Goal: Task Accomplishment & Management: Use online tool/utility

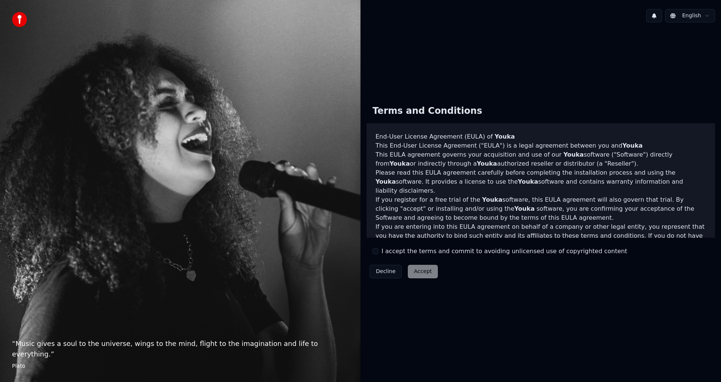
click at [375, 249] on button "I accept the terms and commit to avoiding unlicensed use of copyrighted content" at bounding box center [375, 251] width 6 height 6
click at [419, 272] on button "Accept" at bounding box center [423, 272] width 30 height 14
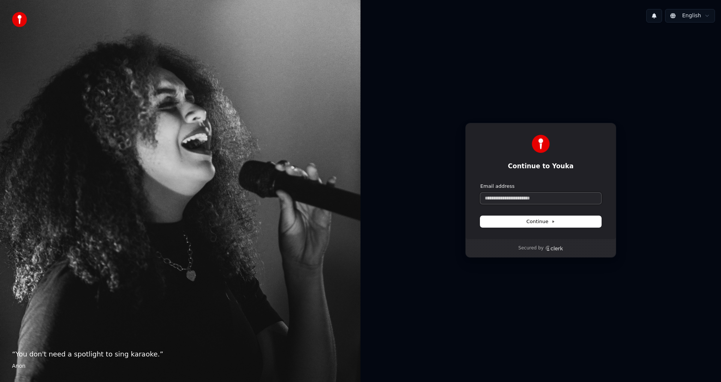
click at [528, 199] on input "Email address" at bounding box center [540, 198] width 121 height 11
click at [536, 199] on input "Email address" at bounding box center [540, 198] width 121 height 11
click at [516, 197] on input "Email address" at bounding box center [540, 198] width 121 height 11
click at [555, 226] on button "Continue" at bounding box center [540, 221] width 121 height 11
type input "**********"
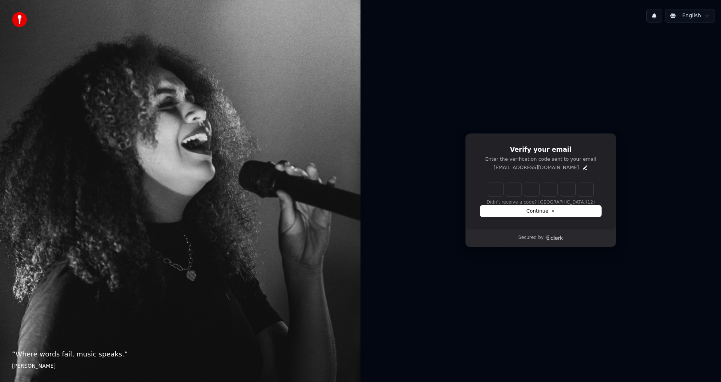
click at [498, 194] on input "Enter verification code" at bounding box center [540, 190] width 105 height 14
type input "******"
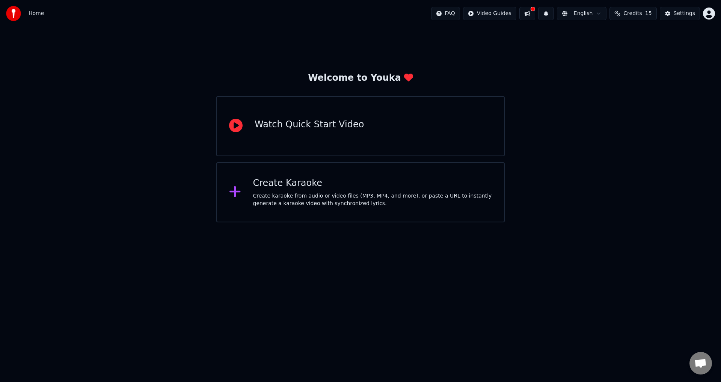
click at [331, 131] on div "Watch Quick Start Video" at bounding box center [308, 126] width 109 height 15
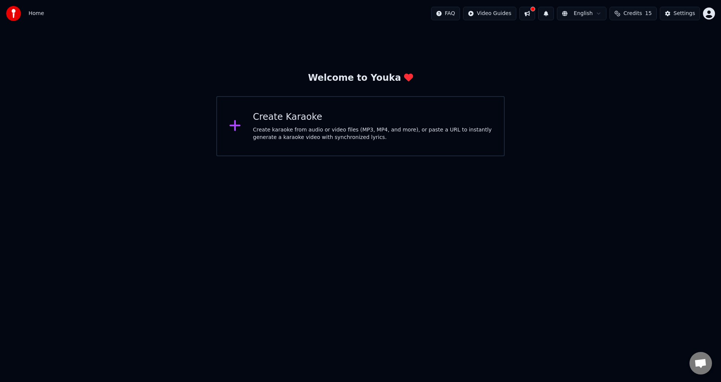
click at [384, 129] on div "Create karaoke from audio or video files (MP3, MP4, and more), or paste a URL t…" at bounding box center [372, 133] width 239 height 15
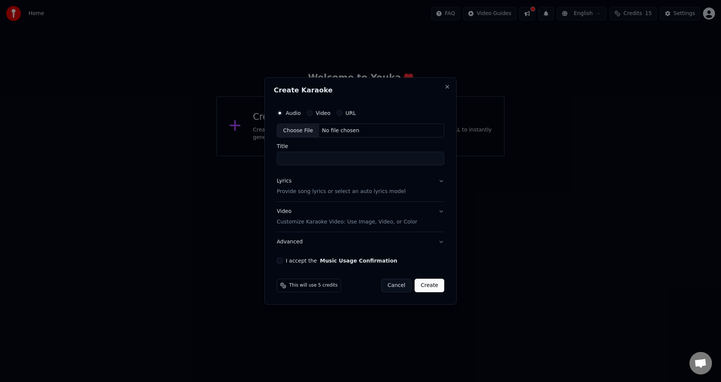
click at [346, 112] on label "URL" at bounding box center [350, 112] width 11 height 5
click at [342, 112] on button "URL" at bounding box center [339, 113] width 6 height 6
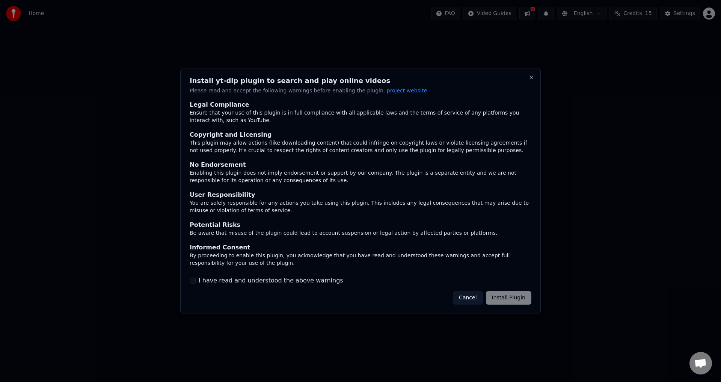
click at [503, 300] on div "Cancel Install Plugin" at bounding box center [492, 298] width 78 height 14
click at [229, 277] on label "I have read and understood the above warnings" at bounding box center [271, 280] width 144 height 9
click at [196, 277] on button "I have read and understood the above warnings" at bounding box center [193, 280] width 6 height 6
click at [506, 296] on button "Install Plugin" at bounding box center [508, 298] width 45 height 14
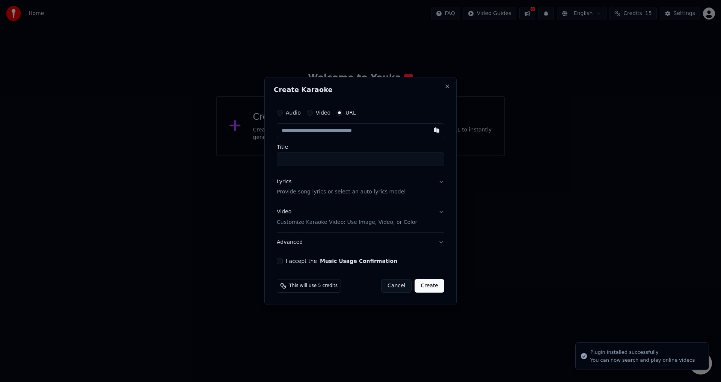
click at [346, 111] on label "URL" at bounding box center [350, 112] width 11 height 5
click at [342, 111] on button "URL" at bounding box center [339, 113] width 6 height 6
click at [333, 161] on input "Title" at bounding box center [360, 159] width 167 height 14
click at [339, 163] on input "Title" at bounding box center [360, 159] width 167 height 14
click at [343, 159] on input "Title" at bounding box center [360, 159] width 167 height 14
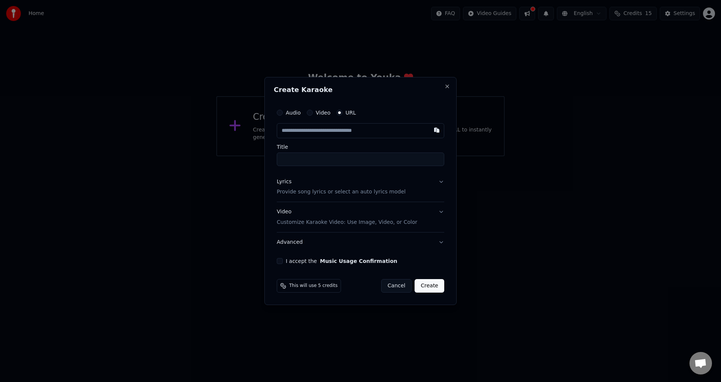
paste input "**********"
type input "**********"
click at [339, 111] on circle "button" at bounding box center [339, 112] width 3 height 3
click at [370, 133] on input "text" at bounding box center [360, 130] width 167 height 15
click at [360, 132] on input "text" at bounding box center [360, 130] width 167 height 15
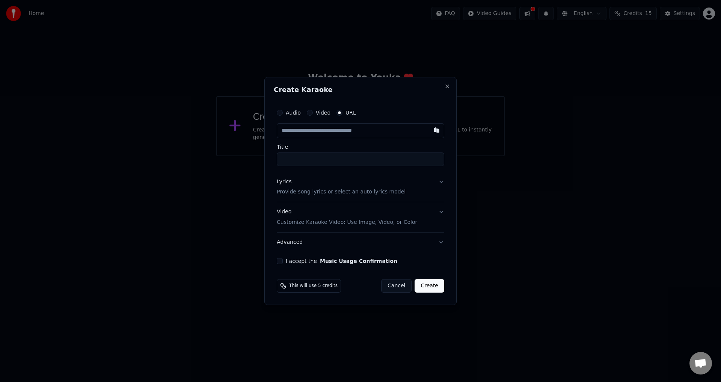
paste input "**********"
type input "**********"
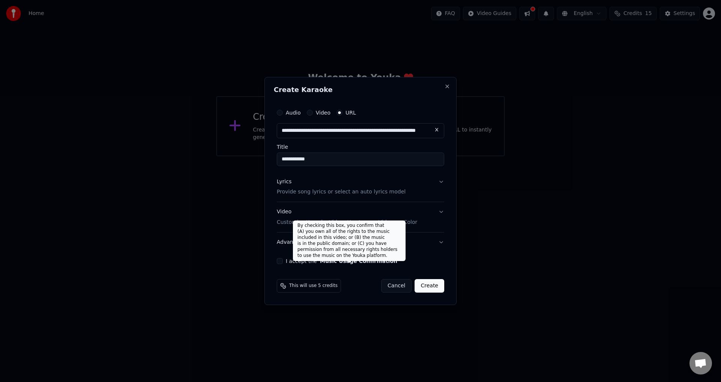
type input "**********"
drag, startPoint x: 321, startPoint y: 259, endPoint x: 314, endPoint y: 260, distance: 6.4
click at [321, 260] on button "Music Usage Confirmation" at bounding box center [358, 260] width 77 height 5
type input "**********"
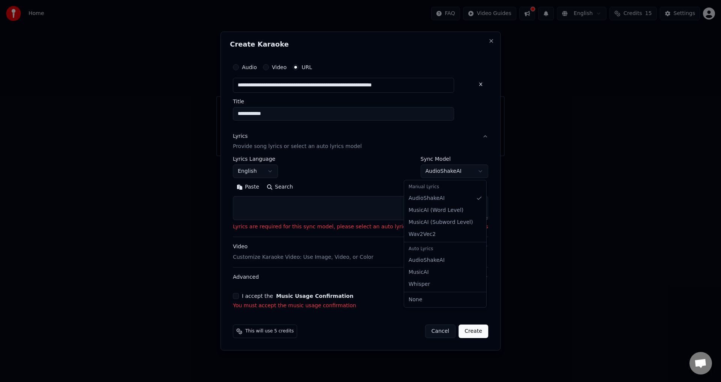
click at [438, 156] on body "**********" at bounding box center [360, 78] width 721 height 156
click at [293, 211] on textarea at bounding box center [360, 208] width 255 height 24
click at [263, 189] on button "Paste" at bounding box center [248, 187] width 30 height 12
type textarea "**********"
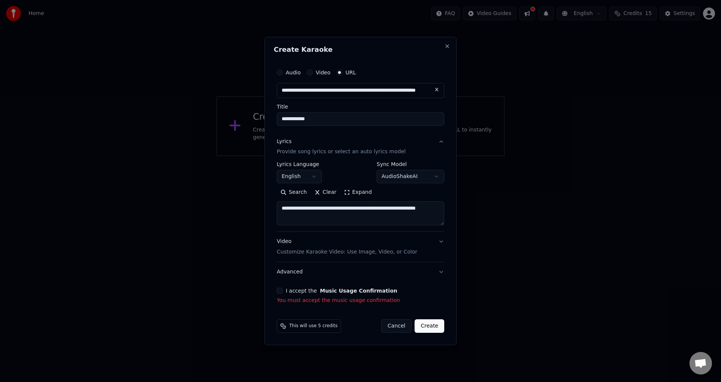
click at [279, 291] on button "I accept the Music Usage Confirmation" at bounding box center [280, 290] width 6 height 6
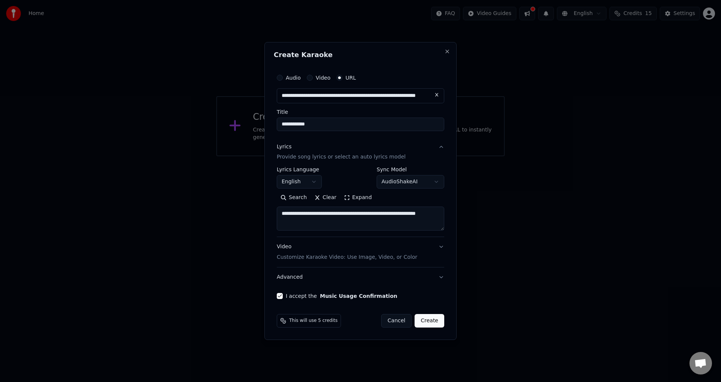
click at [427, 321] on button "Create" at bounding box center [429, 321] width 30 height 14
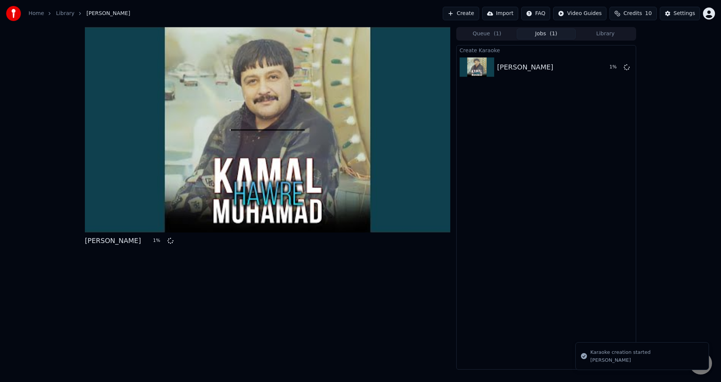
click at [264, 152] on div at bounding box center [267, 129] width 365 height 205
click at [685, 14] on div "Settings" at bounding box center [683, 14] width 21 height 8
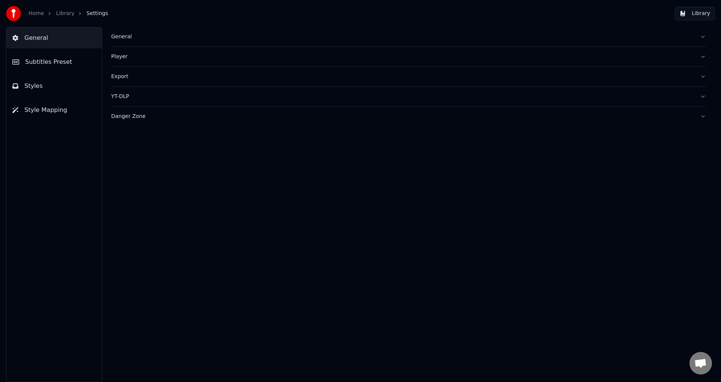
click at [56, 12] on link "Library" at bounding box center [65, 14] width 18 height 8
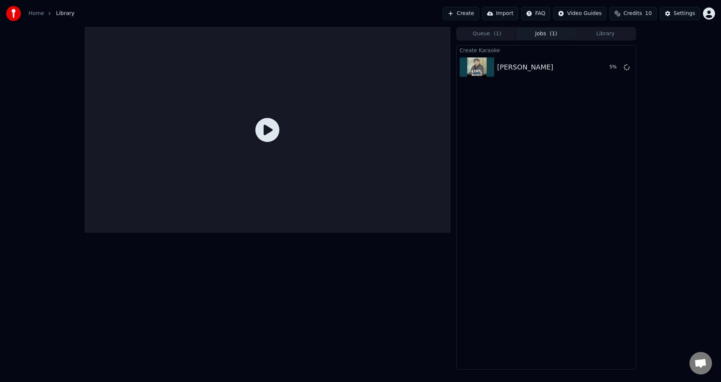
drag, startPoint x: 241, startPoint y: 137, endPoint x: 254, endPoint y: 134, distance: 13.5
click at [242, 137] on div at bounding box center [267, 129] width 365 height 205
click at [256, 133] on icon at bounding box center [267, 130] width 24 height 24
click at [270, 134] on icon at bounding box center [267, 130] width 24 height 24
click at [479, 73] on img at bounding box center [476, 67] width 35 height 20
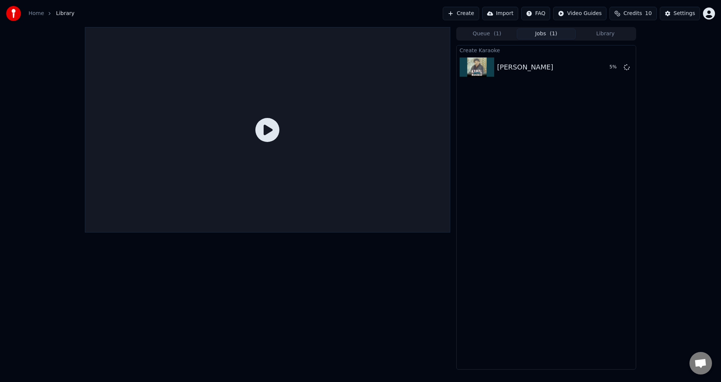
click at [34, 14] on link "Home" at bounding box center [36, 14] width 15 height 8
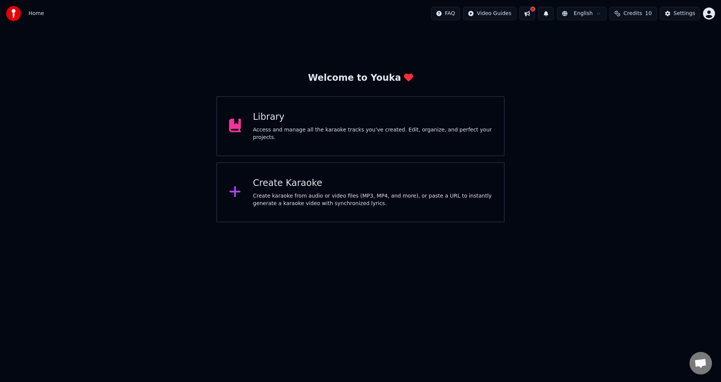
drag, startPoint x: 44, startPoint y: 14, endPoint x: 32, endPoint y: 13, distance: 11.7
click at [43, 14] on div "Home FAQ Video Guides English Credits 10 Settings" at bounding box center [360, 13] width 721 height 27
drag, startPoint x: 32, startPoint y: 13, endPoint x: 358, endPoint y: 22, distance: 326.3
click at [33, 13] on span "Home" at bounding box center [36, 14] width 15 height 8
click at [534, 13] on button at bounding box center [527, 14] width 16 height 14
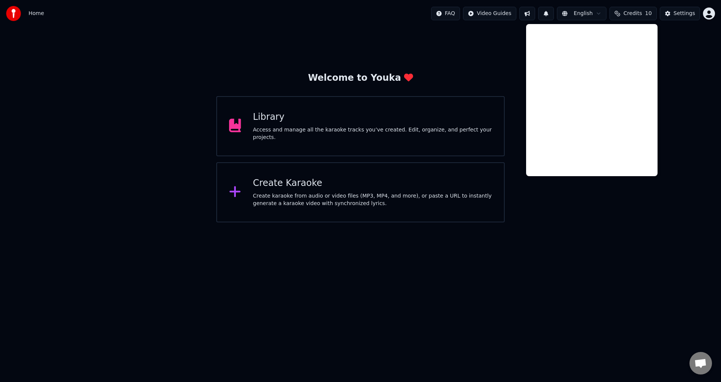
click at [474, 50] on div "Welcome to Youka Library Access and manage all the karaoke tracks you’ve create…" at bounding box center [360, 124] width 721 height 195
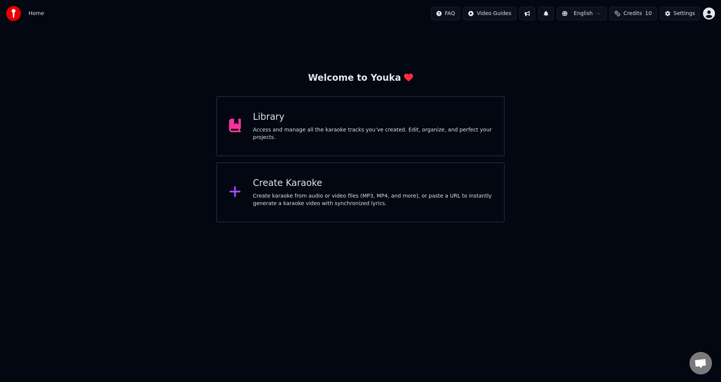
click at [347, 81] on div "Welcome to Youka" at bounding box center [360, 78] width 105 height 12
click at [492, 15] on html "Home FAQ Video Guides English Credits 10 Settings Welcome to Youka Library Acce…" at bounding box center [360, 111] width 721 height 222
drag, startPoint x: 562, startPoint y: 59, endPoint x: 453, endPoint y: 53, distance: 108.6
click at [563, 59] on html "Home FAQ Video Guides English Credits 10 Settings Welcome to Youka Library Acce…" at bounding box center [360, 111] width 721 height 222
click at [338, 184] on div "Create Karaoke" at bounding box center [372, 183] width 239 height 12
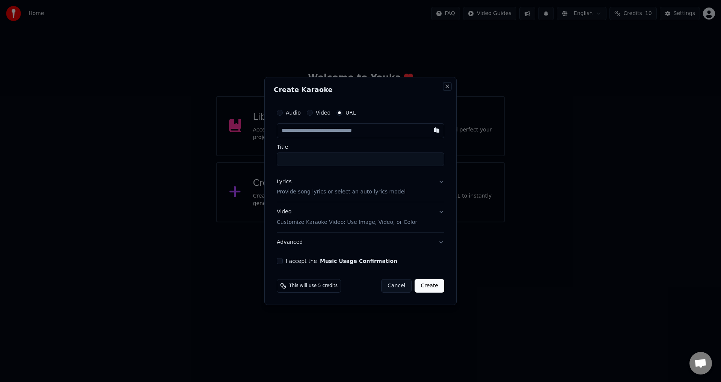
click at [449, 89] on button "Close" at bounding box center [447, 86] width 6 height 6
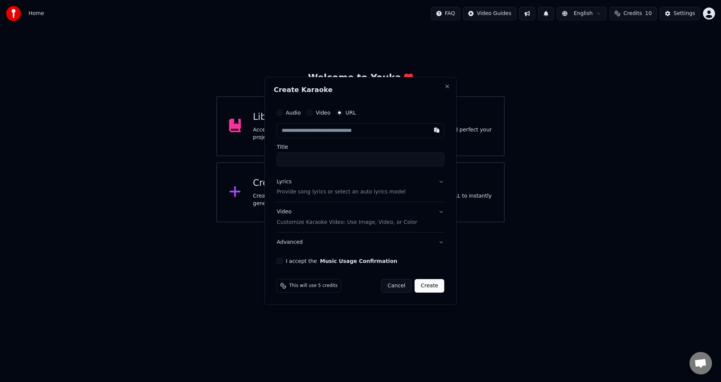
click at [361, 135] on div "Access and manage all the karaoke tracks you’ve created. Edit, organize, and pe…" at bounding box center [372, 133] width 239 height 15
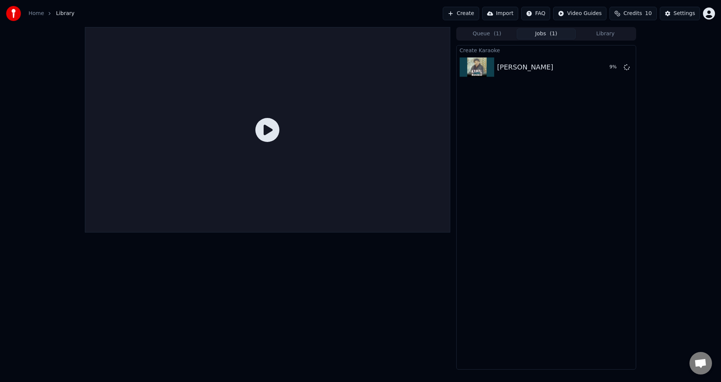
click at [600, 38] on button "Library" at bounding box center [604, 34] width 59 height 11
click at [553, 33] on span "( 1 )" at bounding box center [553, 34] width 8 height 8
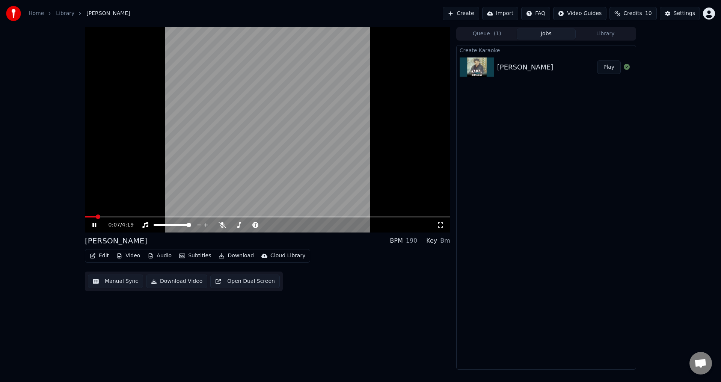
click at [125, 215] on video at bounding box center [267, 129] width 365 height 205
click at [95, 223] on icon at bounding box center [100, 225] width 18 height 6
drag, startPoint x: 101, startPoint y: 215, endPoint x: 107, endPoint y: 216, distance: 5.3
click at [107, 216] on div "0:08 / 4:19" at bounding box center [267, 129] width 365 height 205
click at [117, 215] on span at bounding box center [119, 216] width 5 height 5
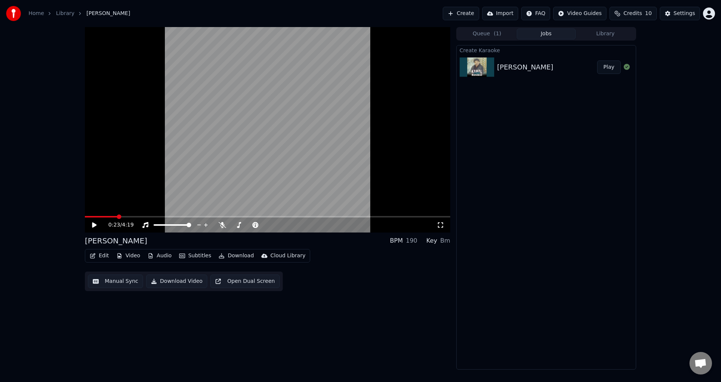
click at [87, 224] on div "0:23 / 4:19" at bounding box center [267, 224] width 365 height 15
click at [91, 224] on icon at bounding box center [100, 225] width 18 height 6
click at [124, 216] on span at bounding box center [122, 216] width 5 height 5
click at [160, 216] on span at bounding box center [159, 216] width 5 height 5
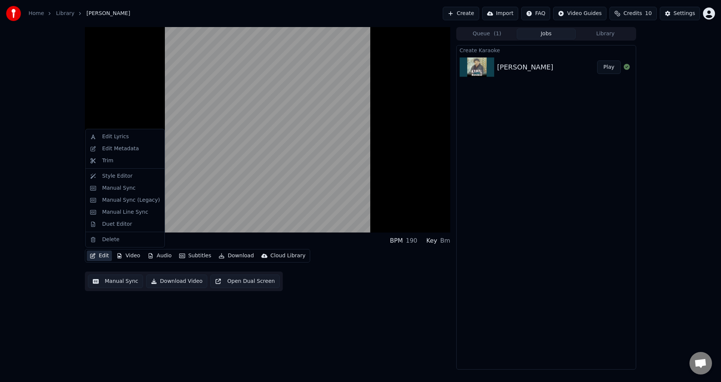
click at [99, 256] on button "Edit" at bounding box center [99, 255] width 25 height 11
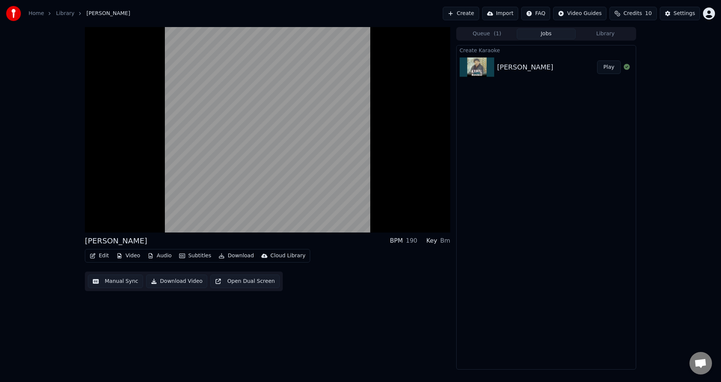
click at [52, 226] on div "Yari Wafadar BPM 190 Key Bm Edit Video Audio Subtitles Download Cloud Library M…" at bounding box center [360, 198] width 721 height 342
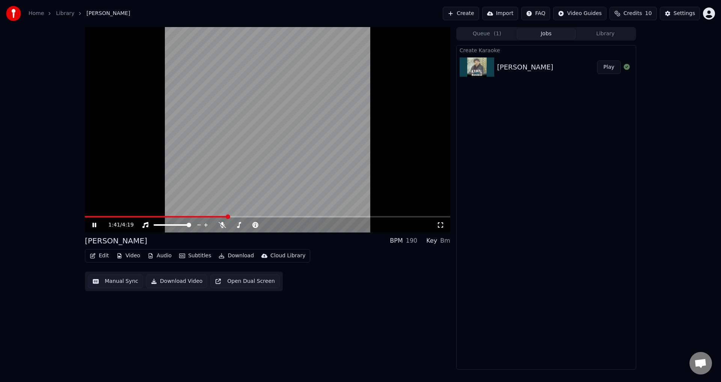
click at [92, 224] on icon at bounding box center [100, 225] width 18 height 6
click at [528, 72] on div "Yari Wafadar Play" at bounding box center [545, 67] width 179 height 26
click at [626, 69] on icon at bounding box center [626, 67] width 6 height 6
click at [488, 34] on button "Queue ( 1 )" at bounding box center [486, 34] width 59 height 11
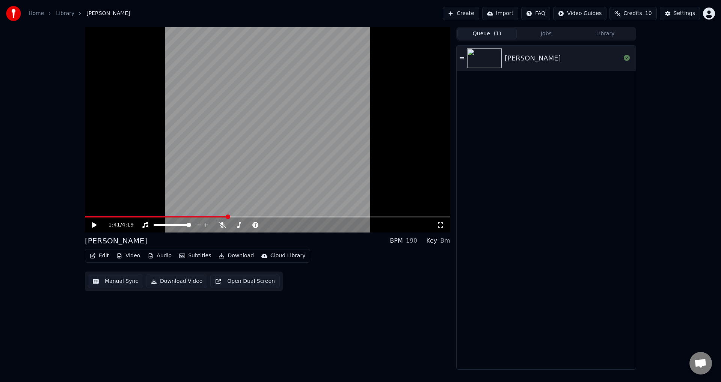
drag, startPoint x: 467, startPoint y: 57, endPoint x: 462, endPoint y: 57, distance: 4.9
click at [467, 57] on img at bounding box center [484, 58] width 35 height 20
click at [462, 57] on icon at bounding box center [461, 58] width 5 height 5
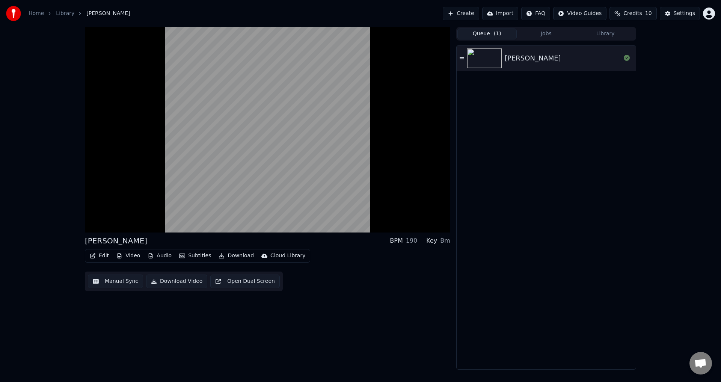
click at [594, 61] on div "Yari Wafadar" at bounding box center [562, 58] width 116 height 11
click at [605, 32] on button "Library" at bounding box center [604, 34] width 59 height 11
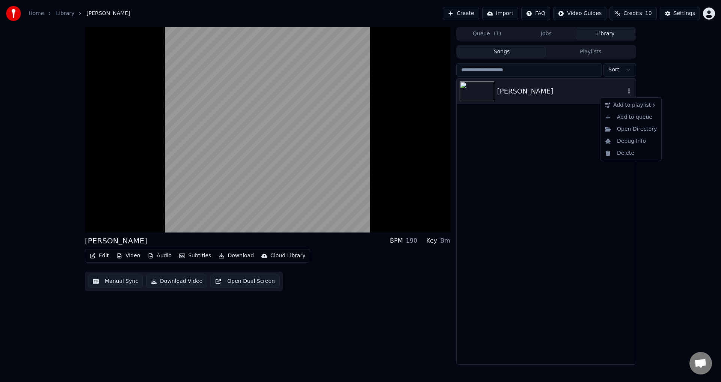
click at [626, 89] on icon "button" at bounding box center [629, 91] width 8 height 6
click at [628, 152] on div "Delete" at bounding box center [631, 153] width 58 height 12
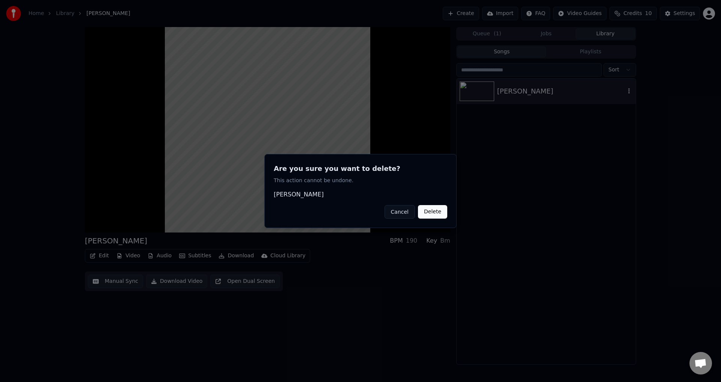
click at [434, 214] on button "Delete" at bounding box center [432, 212] width 29 height 14
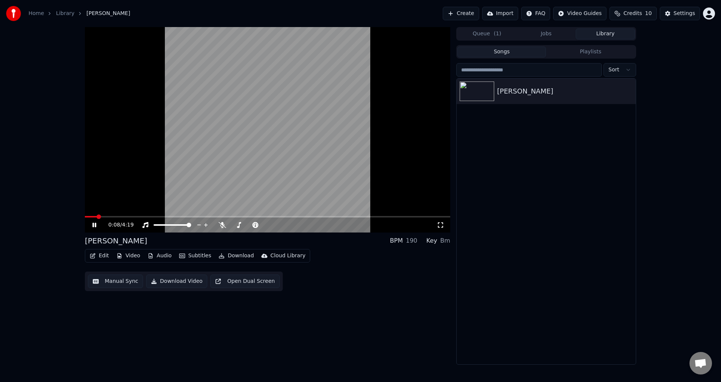
click at [92, 223] on icon at bounding box center [100, 225] width 18 height 6
click at [630, 90] on icon "button" at bounding box center [629, 91] width 8 height 6
click at [629, 153] on div "Delete" at bounding box center [631, 153] width 58 height 12
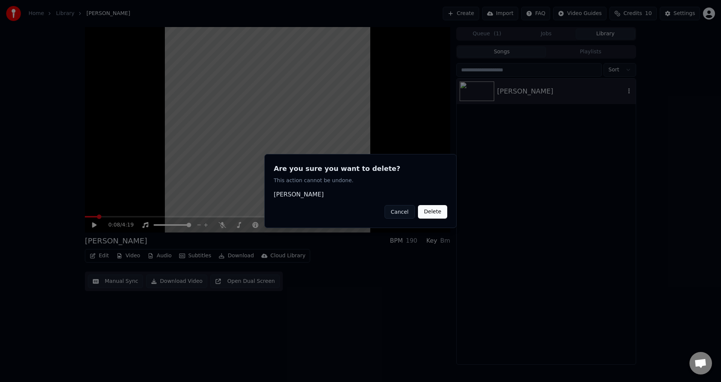
click at [432, 212] on button "Delete" at bounding box center [432, 212] width 29 height 14
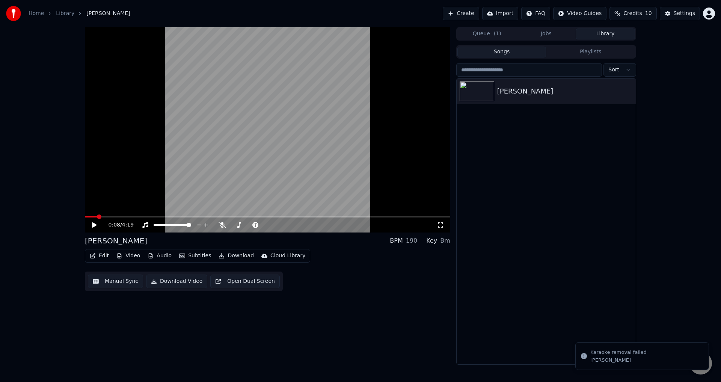
click at [493, 39] on button "Queue ( 1 )" at bounding box center [486, 34] width 59 height 11
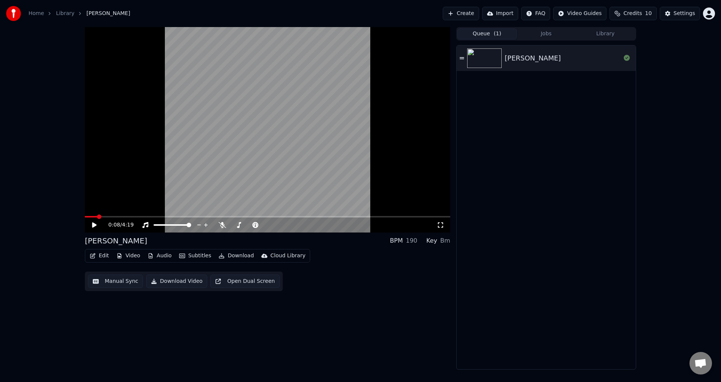
click at [462, 58] on icon at bounding box center [461, 58] width 5 height 2
drag, startPoint x: 462, startPoint y: 58, endPoint x: 534, endPoint y: 57, distance: 72.4
click at [530, 57] on div "Yari Wafadar" at bounding box center [545, 58] width 179 height 26
click at [527, 63] on div "Yari Wafadar" at bounding box center [532, 58] width 56 height 11
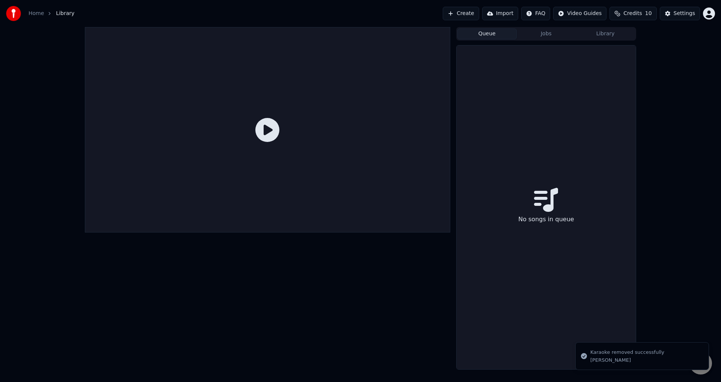
drag, startPoint x: 559, startPoint y: 172, endPoint x: 534, endPoint y: 124, distance: 53.9
click at [558, 169] on div "No songs in queue" at bounding box center [545, 207] width 179 height 324
click at [475, 15] on button "Create" at bounding box center [460, 14] width 36 height 14
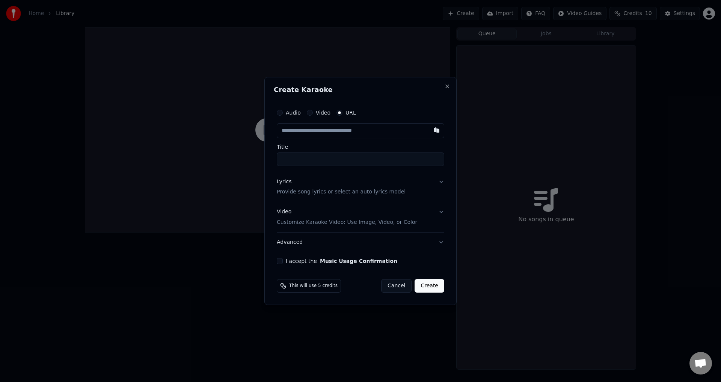
click at [346, 134] on input "text" at bounding box center [360, 130] width 167 height 15
click at [334, 131] on input "text" at bounding box center [360, 130] width 167 height 15
type input "**********"
click at [280, 262] on button "I accept the Music Usage Confirmation" at bounding box center [280, 261] width 6 height 6
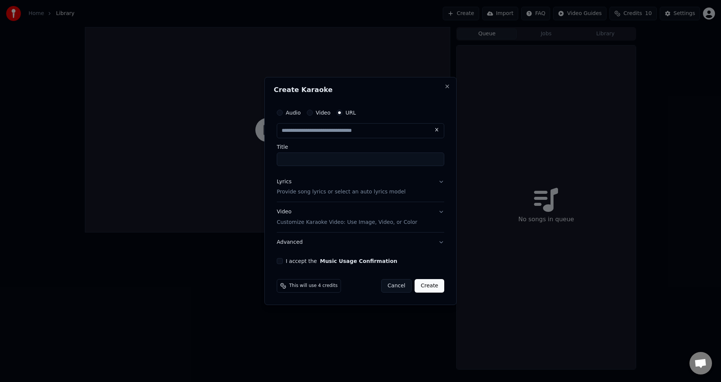
scroll to position [0, 0]
click at [434, 288] on button "Create" at bounding box center [429, 286] width 30 height 14
type input "**********"
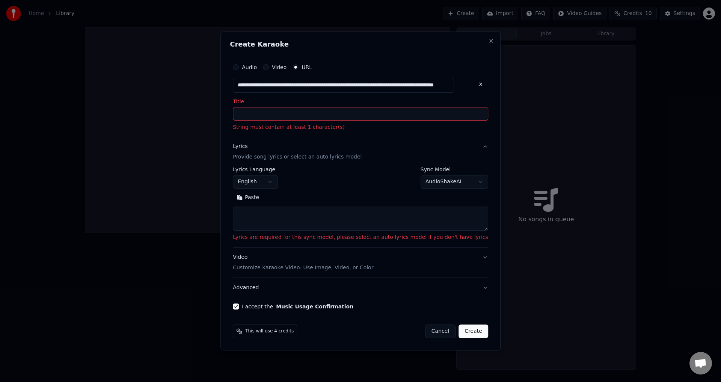
click at [266, 114] on input "Title" at bounding box center [360, 114] width 255 height 14
paste input "**********"
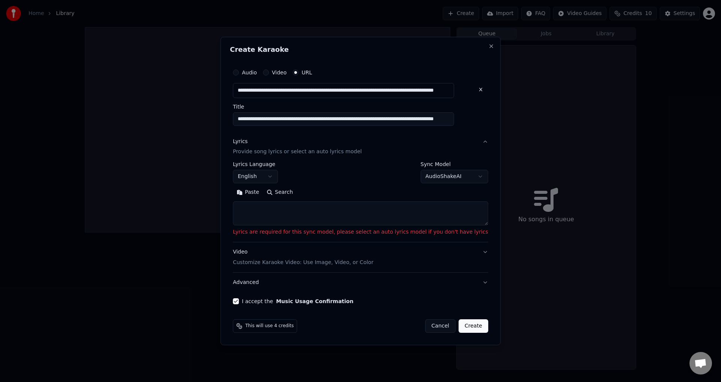
type input "**********"
click at [293, 219] on textarea at bounding box center [360, 214] width 255 height 24
paste textarea "**********"
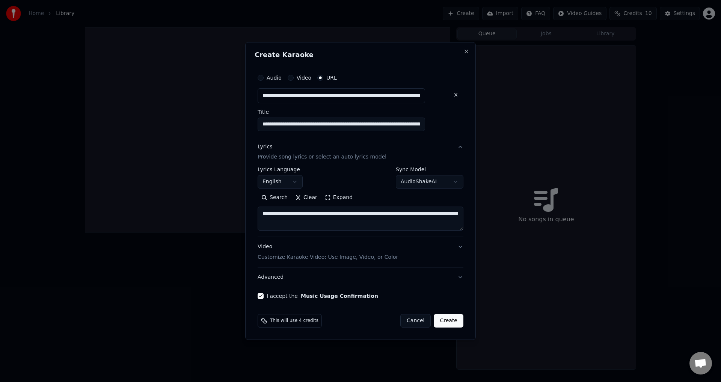
scroll to position [2, 0]
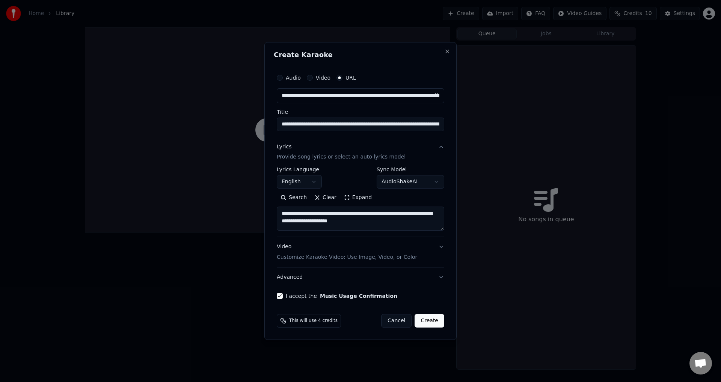
type textarea "**********"
click at [429, 319] on button "Create" at bounding box center [429, 321] width 30 height 14
click at [428, 324] on button "Create" at bounding box center [429, 321] width 30 height 14
click at [427, 322] on button "Create" at bounding box center [429, 321] width 30 height 14
click at [357, 223] on textarea "**********" at bounding box center [360, 219] width 167 height 24
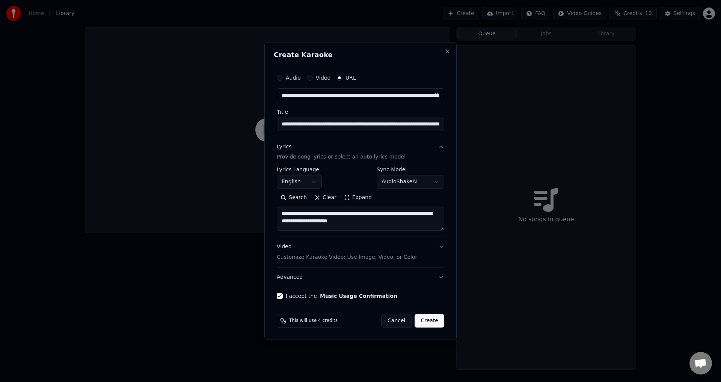
click at [357, 223] on textarea "**********" at bounding box center [360, 219] width 167 height 24
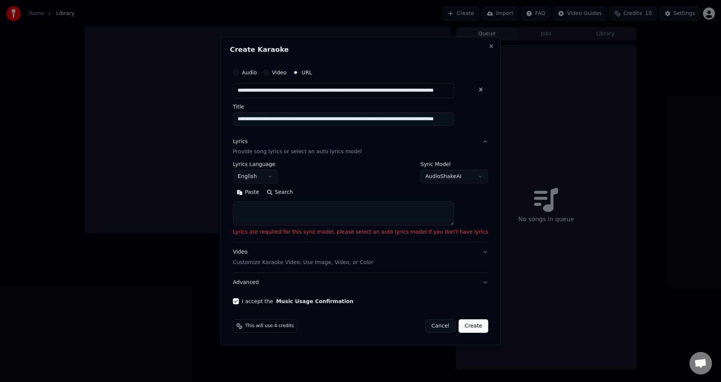
click at [355, 223] on textarea at bounding box center [343, 214] width 221 height 24
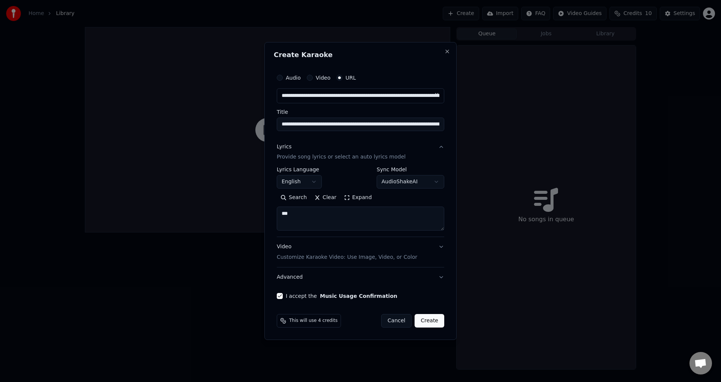
type textarea "***"
click at [333, 125] on input "**********" at bounding box center [360, 124] width 167 height 14
type input "*****"
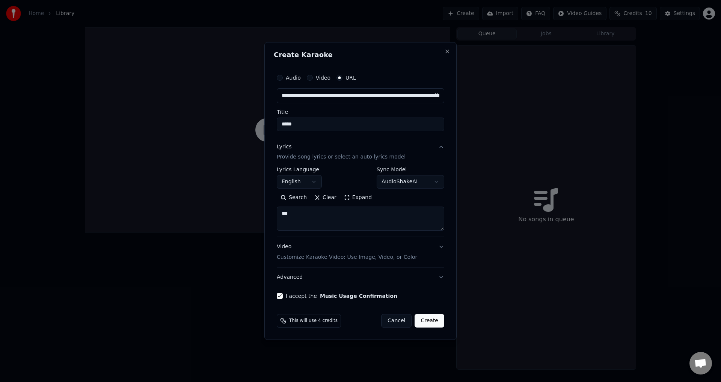
click at [432, 321] on button "Create" at bounding box center [429, 321] width 30 height 14
click at [419, 180] on body "**********" at bounding box center [360, 191] width 721 height 382
click at [420, 180] on body "**********" at bounding box center [360, 191] width 721 height 382
click at [429, 317] on button "Create" at bounding box center [429, 321] width 30 height 14
click at [438, 277] on button "Advanced" at bounding box center [360, 277] width 167 height 20
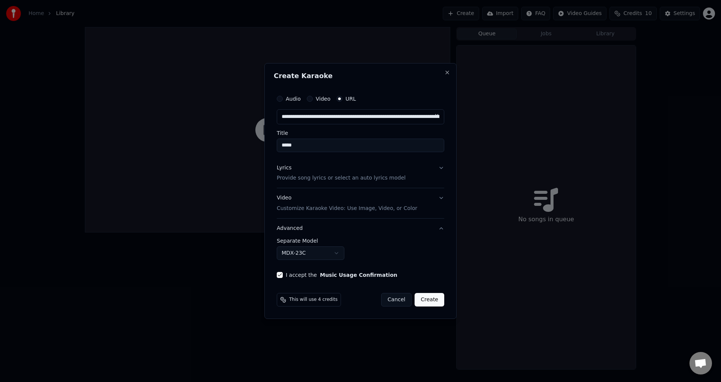
click at [426, 298] on button "Create" at bounding box center [429, 300] width 30 height 14
click at [322, 301] on span "This will use 4 credits" at bounding box center [313, 299] width 48 height 6
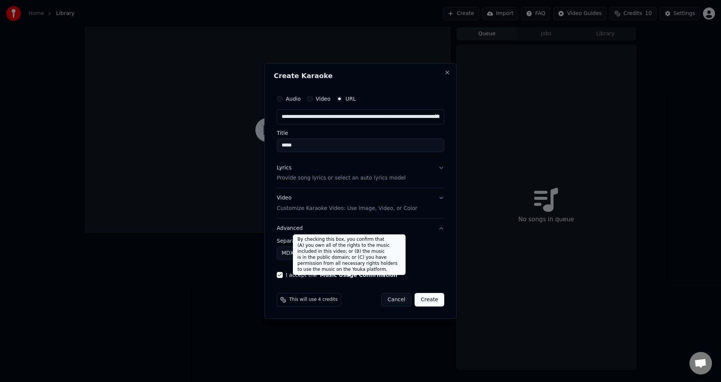
click at [297, 275] on label "I accept the Music Usage Confirmation" at bounding box center [341, 274] width 111 height 5
click at [283, 275] on button "I accept the Music Usage Confirmation" at bounding box center [280, 275] width 6 height 6
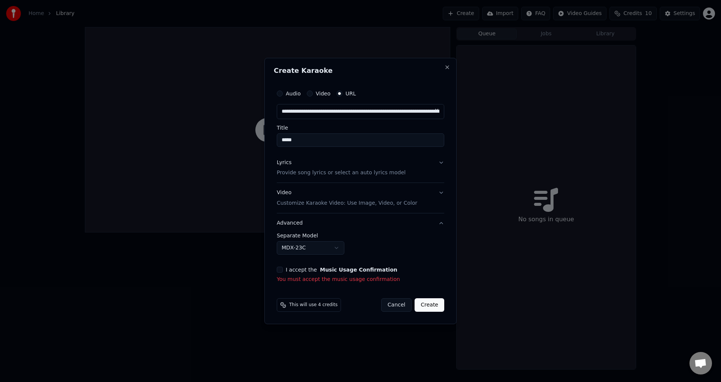
click at [295, 270] on label "I accept the Music Usage Confirmation" at bounding box center [341, 269] width 111 height 5
click at [283, 270] on button "I accept the Music Usage Confirmation" at bounding box center [280, 269] width 6 height 6
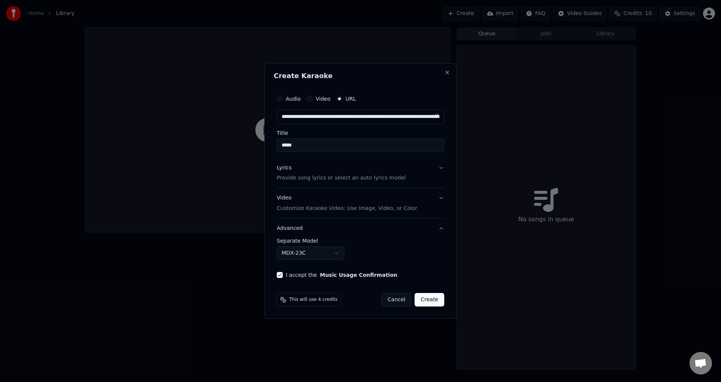
click at [436, 304] on button "Create" at bounding box center [429, 300] width 30 height 14
click at [310, 98] on button "Video" at bounding box center [310, 99] width 6 height 6
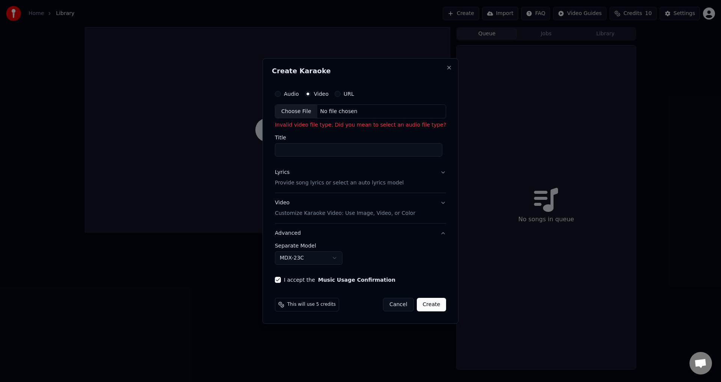
click at [336, 93] on button "URL" at bounding box center [337, 94] width 6 height 6
click at [351, 111] on input "text" at bounding box center [360, 111] width 167 height 15
click at [316, 112] on input "text" at bounding box center [360, 111] width 167 height 15
paste input "**********"
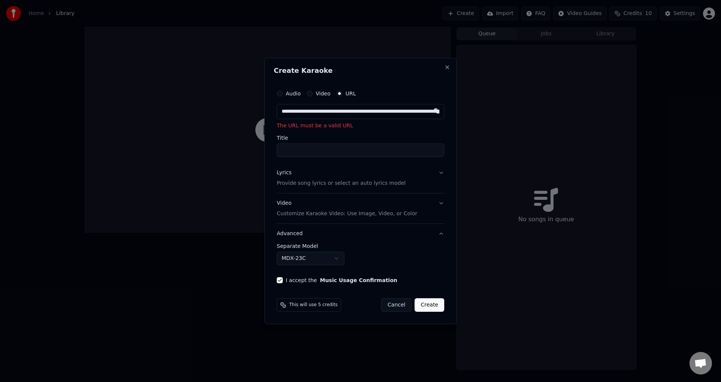
scroll to position [0, 131]
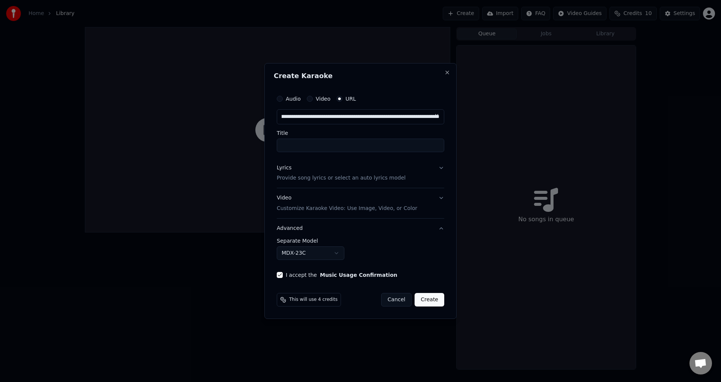
type input "**********"
click at [433, 299] on button "Create" at bounding box center [429, 300] width 30 height 14
type input "**********"
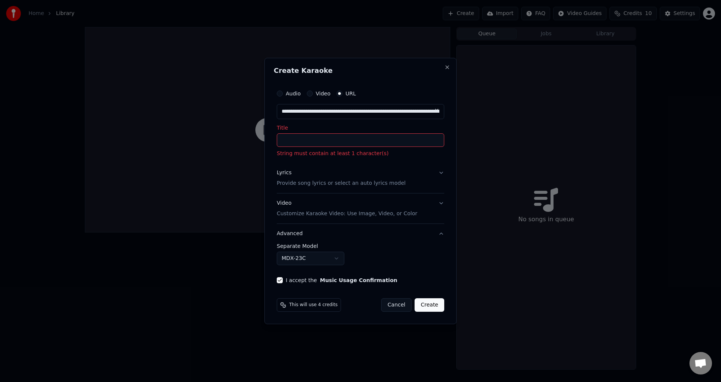
click at [337, 144] on input "Title" at bounding box center [360, 140] width 167 height 14
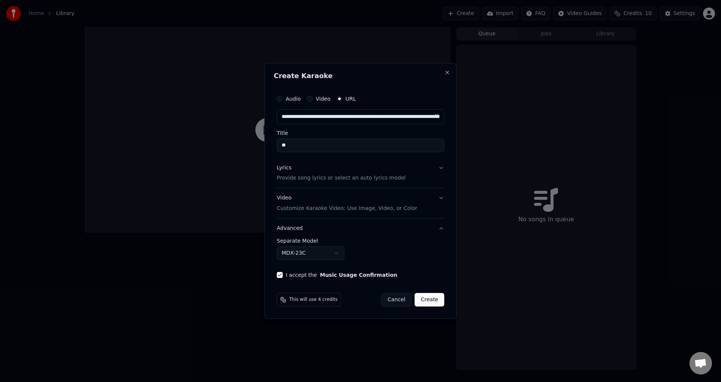
type input "**"
click at [427, 300] on button "Create" at bounding box center [429, 300] width 30 height 14
click at [437, 170] on button "Lyrics Provide song lyrics or select an auto lyrics model" at bounding box center [360, 173] width 167 height 30
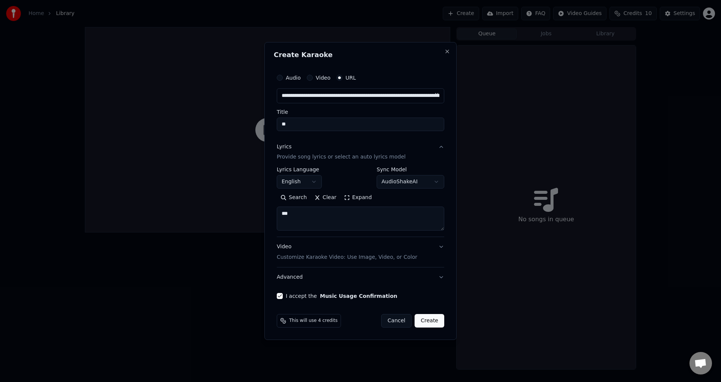
click at [439, 152] on button "Lyrics Provide song lyrics or select an auto lyrics model" at bounding box center [360, 152] width 167 height 30
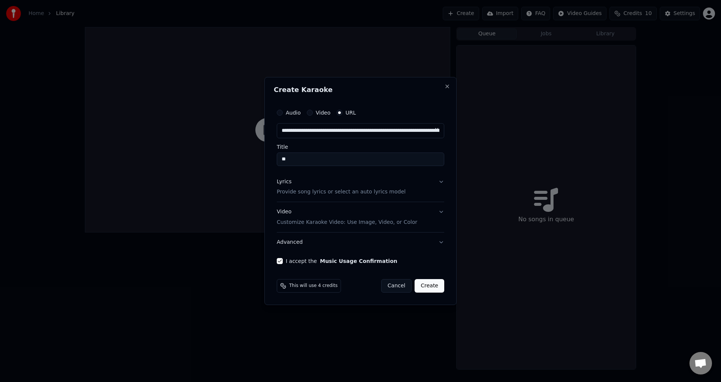
click at [440, 209] on button "Video Customize Karaoke Video: Use Image, Video, or Color" at bounding box center [360, 217] width 167 height 30
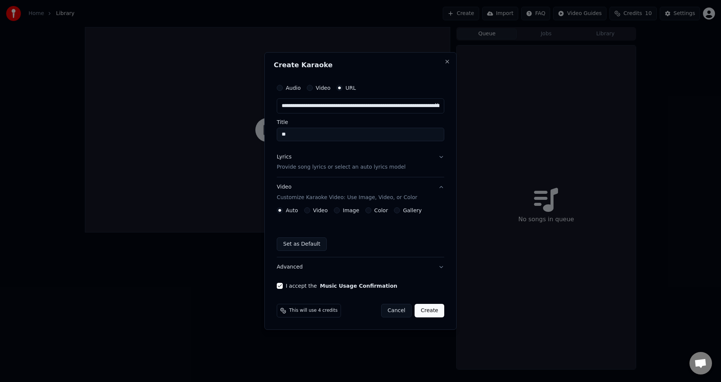
click at [441, 186] on button "Video Customize Karaoke Video: Use Image, Video, or Color" at bounding box center [360, 193] width 167 height 30
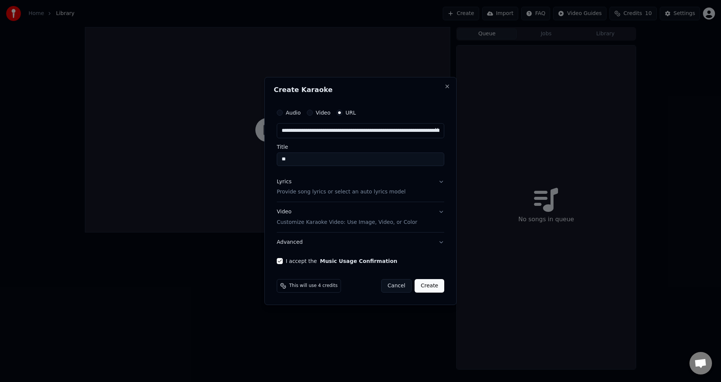
click at [429, 281] on button "Create" at bounding box center [429, 286] width 30 height 14
click at [429, 286] on button "Create" at bounding box center [429, 286] width 30 height 14
click at [428, 286] on button "Create" at bounding box center [429, 286] width 30 height 14
click at [446, 85] on button "Close" at bounding box center [447, 86] width 6 height 6
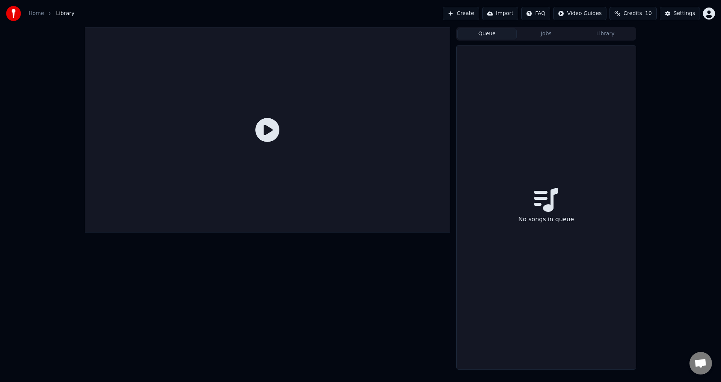
click at [505, 16] on button "Import" at bounding box center [500, 14] width 36 height 14
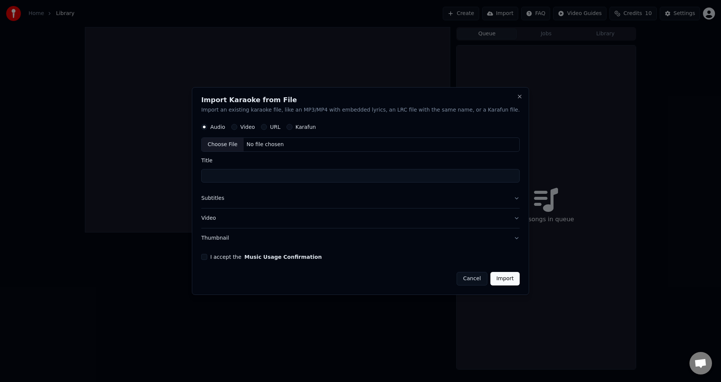
click at [280, 125] on label "URL" at bounding box center [275, 127] width 11 height 5
click at [267, 125] on button "URL" at bounding box center [264, 127] width 6 height 6
click at [288, 145] on input "text" at bounding box center [360, 144] width 318 height 15
paste input "**********"
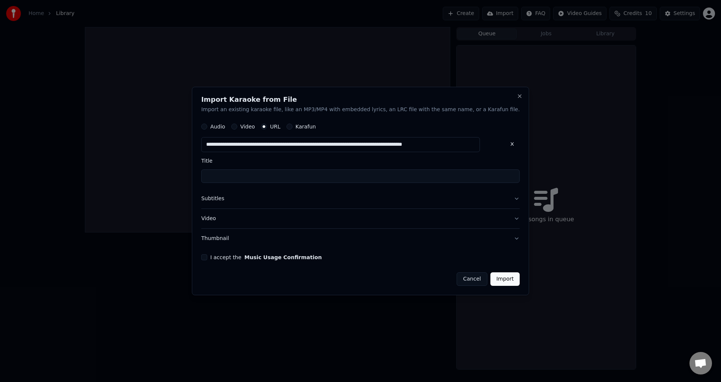
type input "**********"
click at [315, 182] on input "Title" at bounding box center [360, 177] width 318 height 14
type input "*"
click at [207, 257] on button "I accept the Music Usage Confirmation" at bounding box center [204, 257] width 6 height 6
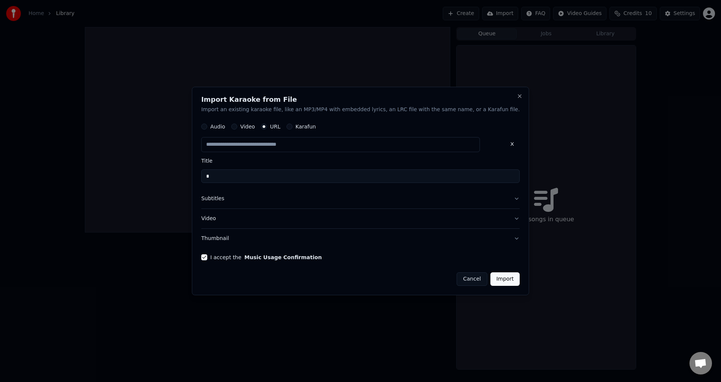
click at [490, 280] on button "Import" at bounding box center [504, 279] width 29 height 14
type input "**********"
click at [490, 281] on button "Import" at bounding box center [504, 279] width 29 height 14
click at [490, 278] on button "Import" at bounding box center [504, 279] width 29 height 14
click at [516, 97] on button "Close" at bounding box center [519, 96] width 6 height 6
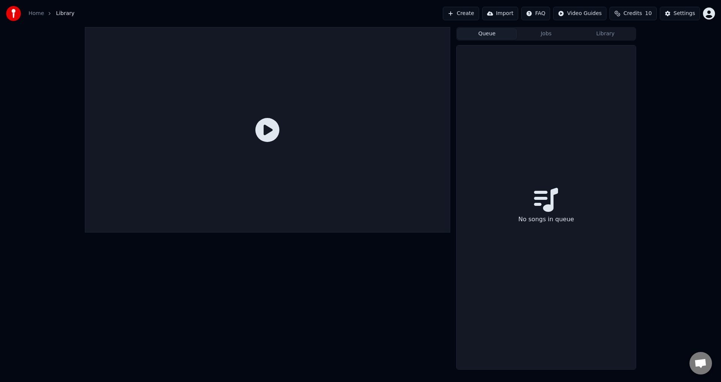
click at [39, 11] on link "Home" at bounding box center [36, 14] width 15 height 8
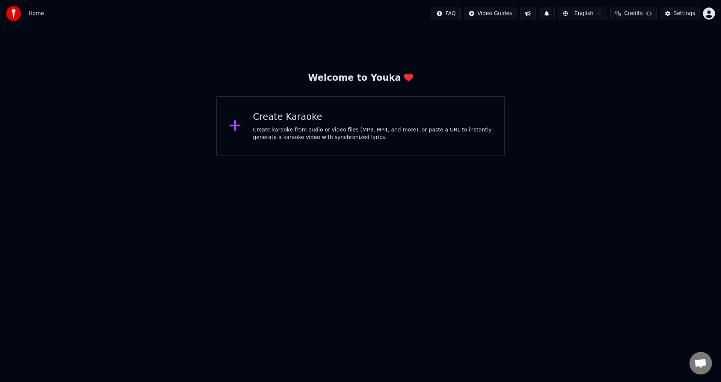
click at [304, 126] on div "Create karaoke from audio or video files (MP3, MP4, and more), or paste a URL t…" at bounding box center [372, 133] width 239 height 15
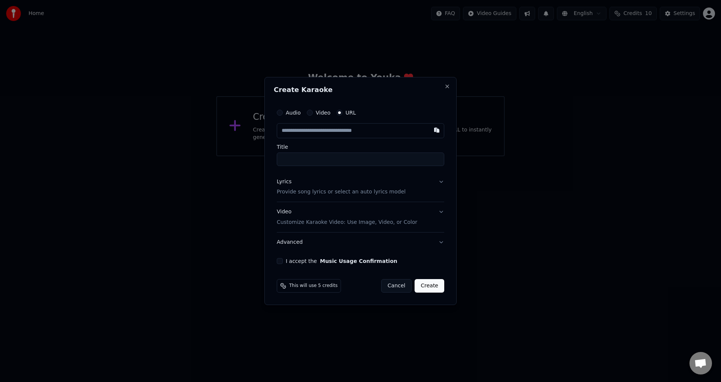
click at [337, 132] on input "text" at bounding box center [360, 130] width 167 height 15
type input "**********"
click at [342, 157] on input "Title" at bounding box center [360, 159] width 167 height 14
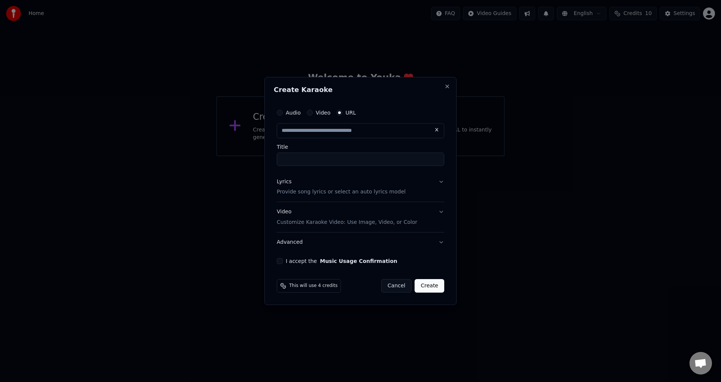
type input "**********"
type input "*"
click at [279, 263] on button "I accept the Music Usage Confirmation" at bounding box center [280, 261] width 6 height 6
click at [440, 289] on button "Create" at bounding box center [429, 286] width 30 height 14
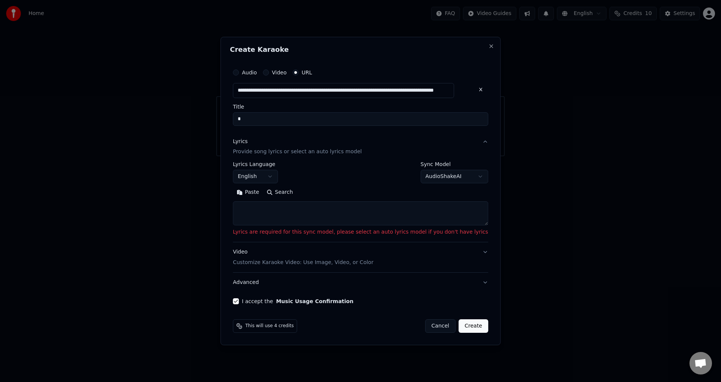
click at [330, 212] on textarea at bounding box center [360, 214] width 255 height 24
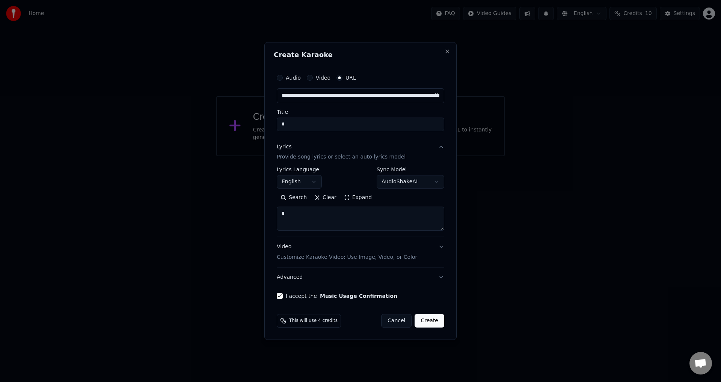
type textarea "*"
click at [437, 318] on button "Create" at bounding box center [429, 321] width 30 height 14
click at [437, 323] on button "Create" at bounding box center [429, 321] width 30 height 14
click at [433, 317] on button "Create" at bounding box center [429, 321] width 30 height 14
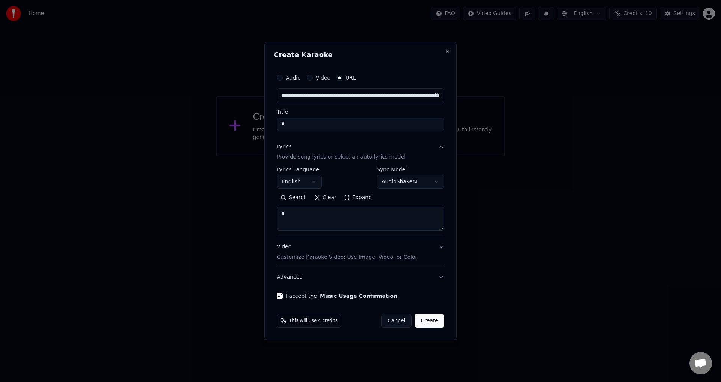
click at [433, 318] on button "Create" at bounding box center [429, 321] width 30 height 14
click at [436, 324] on button "Create" at bounding box center [429, 321] width 30 height 14
click at [434, 321] on button "Create" at bounding box center [429, 321] width 30 height 14
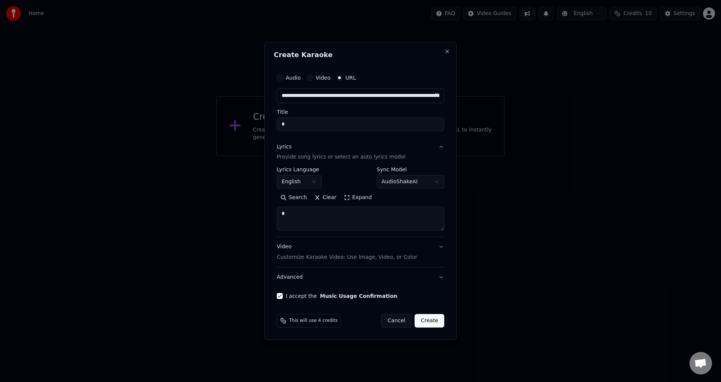
click at [296, 198] on button "Search" at bounding box center [294, 198] width 34 height 12
drag, startPoint x: 283, startPoint y: 216, endPoint x: 264, endPoint y: 215, distance: 18.8
click at [266, 215] on div "**********" at bounding box center [360, 191] width 192 height 298
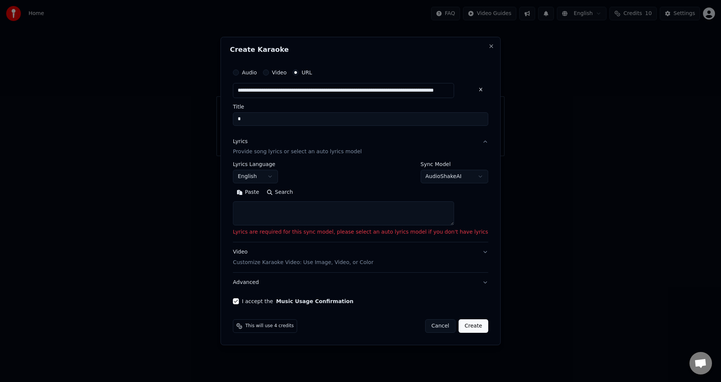
click at [272, 215] on textarea at bounding box center [343, 214] width 221 height 24
paste textarea "**********"
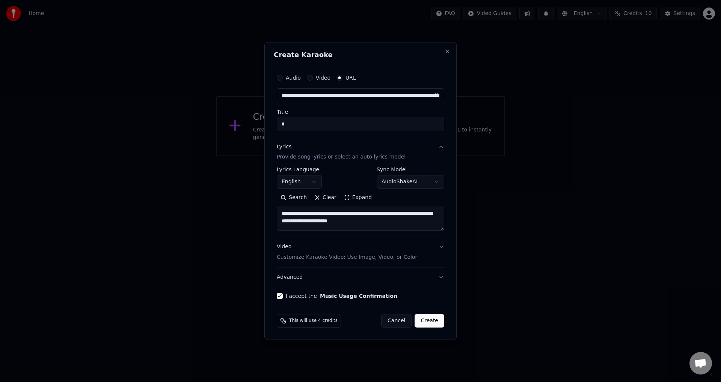
type textarea "**********"
drag, startPoint x: 326, startPoint y: 126, endPoint x: 192, endPoint y: 126, distance: 134.0
click at [203, 128] on body "**********" at bounding box center [360, 78] width 721 height 156
click at [429, 316] on button "Create" at bounding box center [429, 321] width 30 height 14
click at [374, 245] on div "Video Customize Karaoke Video: Use Image, Video, or Color" at bounding box center [347, 252] width 140 height 18
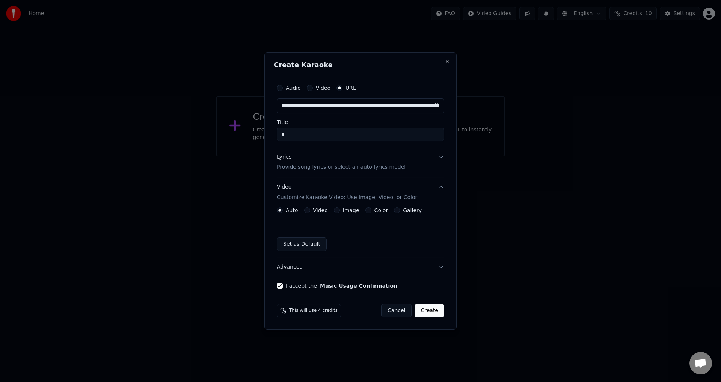
click at [437, 307] on button "Create" at bounding box center [429, 311] width 30 height 14
click at [436, 307] on button "Create" at bounding box center [429, 311] width 30 height 14
drag, startPoint x: 435, startPoint y: 307, endPoint x: 410, endPoint y: 127, distance: 181.9
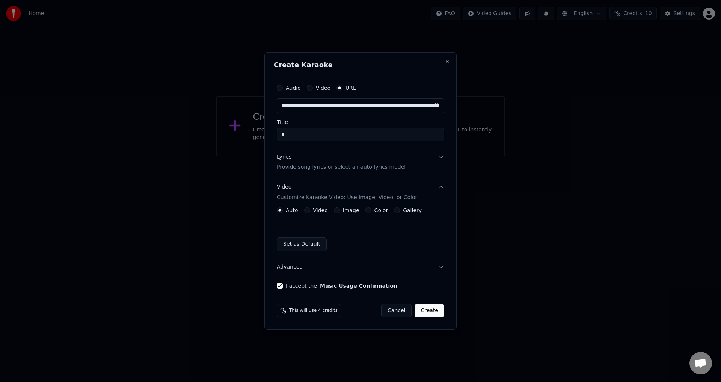
click at [436, 305] on button "Create" at bounding box center [429, 311] width 30 height 14
click at [447, 61] on button "Close" at bounding box center [447, 62] width 6 height 6
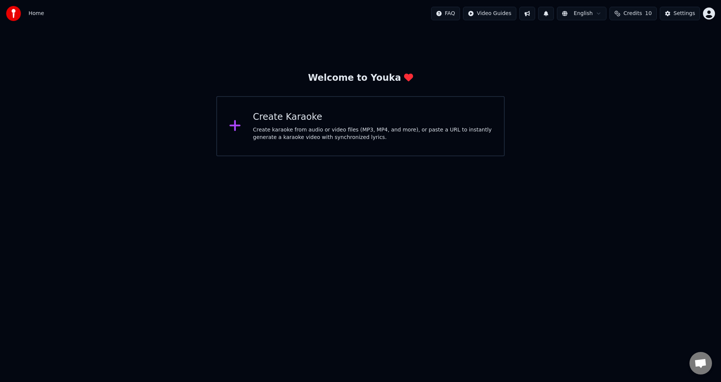
click at [297, 129] on div "Create karaoke from audio or video files (MP3, MP4, and more), or paste a URL t…" at bounding box center [372, 133] width 239 height 15
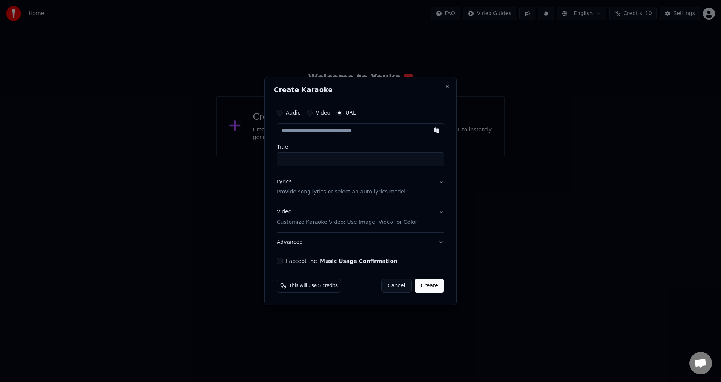
click at [346, 112] on label "URL" at bounding box center [350, 112] width 11 height 5
click at [342, 112] on button "URL" at bounding box center [339, 113] width 6 height 6
drag, startPoint x: 341, startPoint y: 124, endPoint x: 342, endPoint y: 131, distance: 6.8
click at [341, 124] on input "text" at bounding box center [360, 130] width 167 height 15
click at [343, 130] on input "text" at bounding box center [360, 130] width 167 height 15
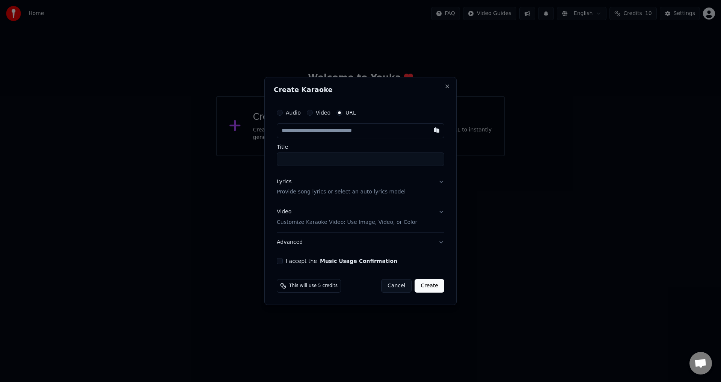
paste input "**********"
type input "**********"
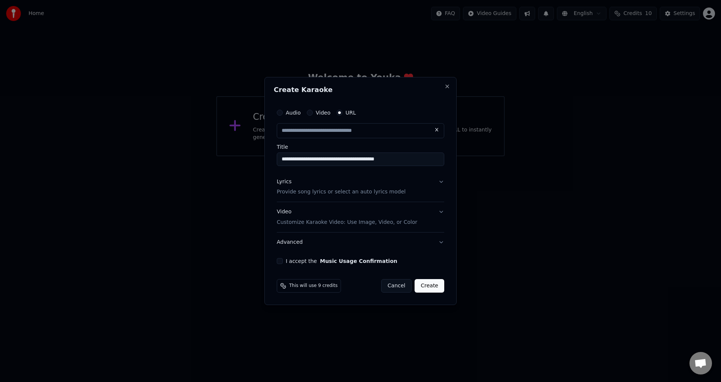
scroll to position [0, 0]
click at [346, 161] on input "**********" at bounding box center [360, 159] width 167 height 14
drag, startPoint x: 281, startPoint y: 258, endPoint x: 298, endPoint y: 259, distance: 16.9
click at [280, 258] on div "**********" at bounding box center [360, 184] width 173 height 165
click at [278, 260] on button "I accept the Music Usage Confirmation" at bounding box center [280, 261] width 6 height 6
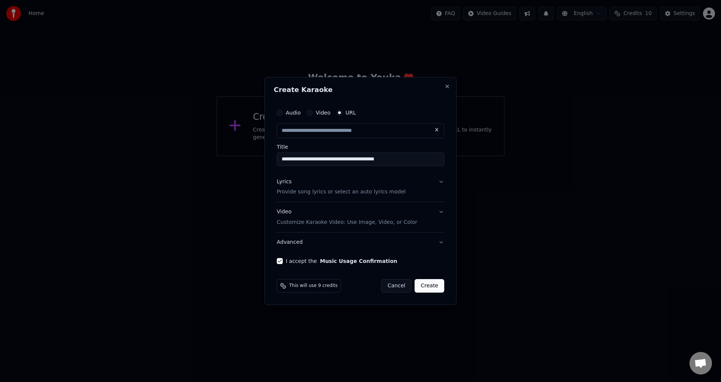
click at [429, 287] on button "Create" at bounding box center [429, 286] width 30 height 14
type input "**********"
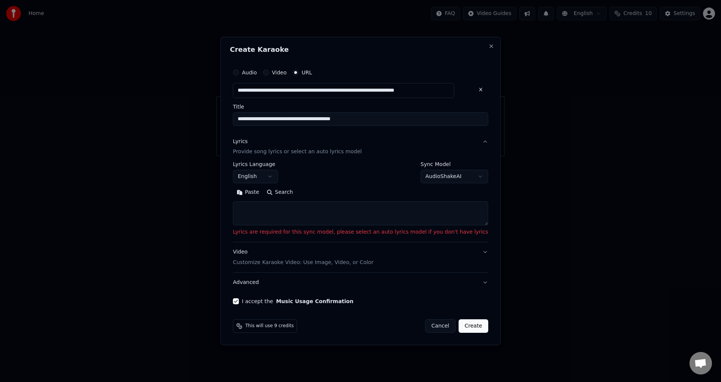
click at [296, 217] on textarea at bounding box center [360, 214] width 255 height 24
type textarea "*"
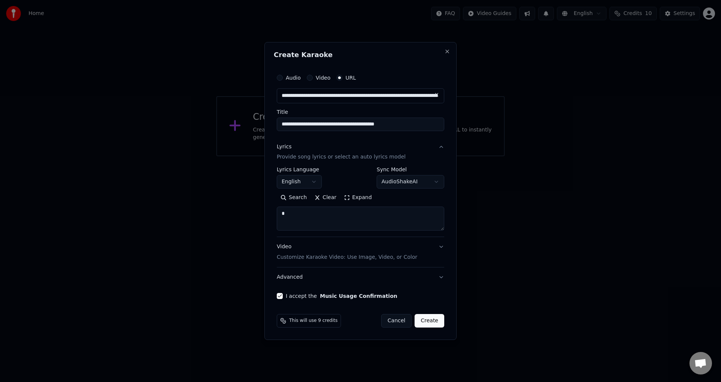
type textarea "*"
click at [432, 323] on button "Create" at bounding box center [429, 321] width 30 height 14
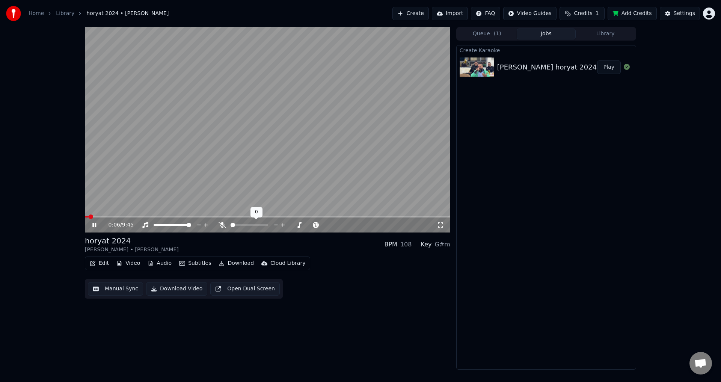
drag, startPoint x: 242, startPoint y: 224, endPoint x: 255, endPoint y: 225, distance: 12.4
click at [255, 225] on div at bounding box center [256, 225] width 60 height 8
click at [230, 223] on span at bounding box center [232, 225] width 5 height 5
click at [191, 224] on span at bounding box center [189, 225] width 5 height 5
click at [281, 223] on span at bounding box center [280, 225] width 5 height 5
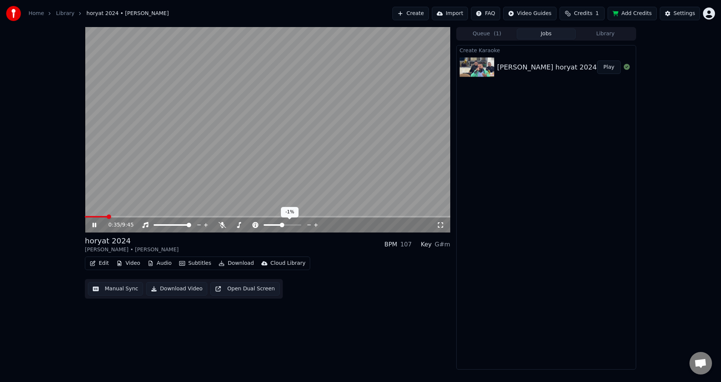
click at [282, 224] on span at bounding box center [282, 225] width 5 height 5
click at [282, 225] on span at bounding box center [282, 225] width 5 height 5
click at [191, 223] on span at bounding box center [189, 225] width 5 height 5
click at [230, 227] on span at bounding box center [232, 225] width 5 height 5
click at [168, 215] on video at bounding box center [267, 129] width 365 height 205
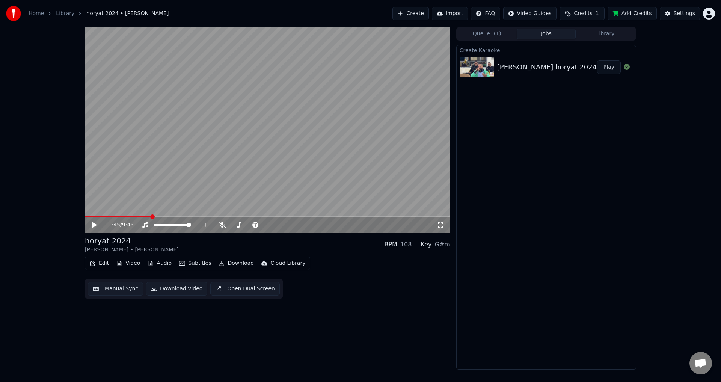
click at [160, 215] on video at bounding box center [267, 129] width 365 height 205
click at [157, 217] on span at bounding box center [155, 216] width 5 height 5
click at [163, 215] on span at bounding box center [161, 216] width 5 height 5
click at [177, 216] on span at bounding box center [174, 216] width 5 height 5
click at [188, 214] on span at bounding box center [186, 216] width 5 height 5
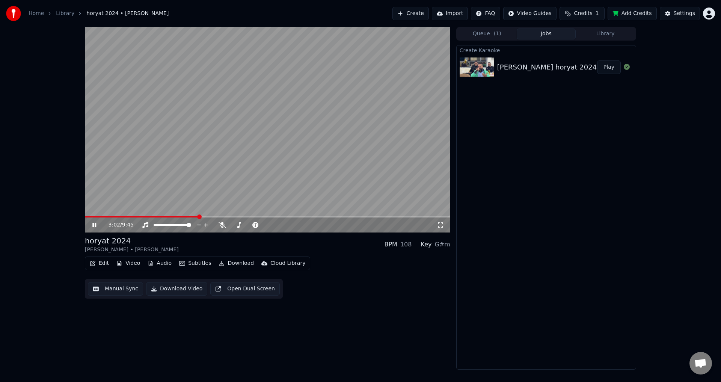
click at [93, 224] on icon at bounding box center [94, 225] width 4 height 5
click at [93, 226] on icon at bounding box center [94, 224] width 5 height 5
